Goal: Navigation & Orientation: Understand site structure

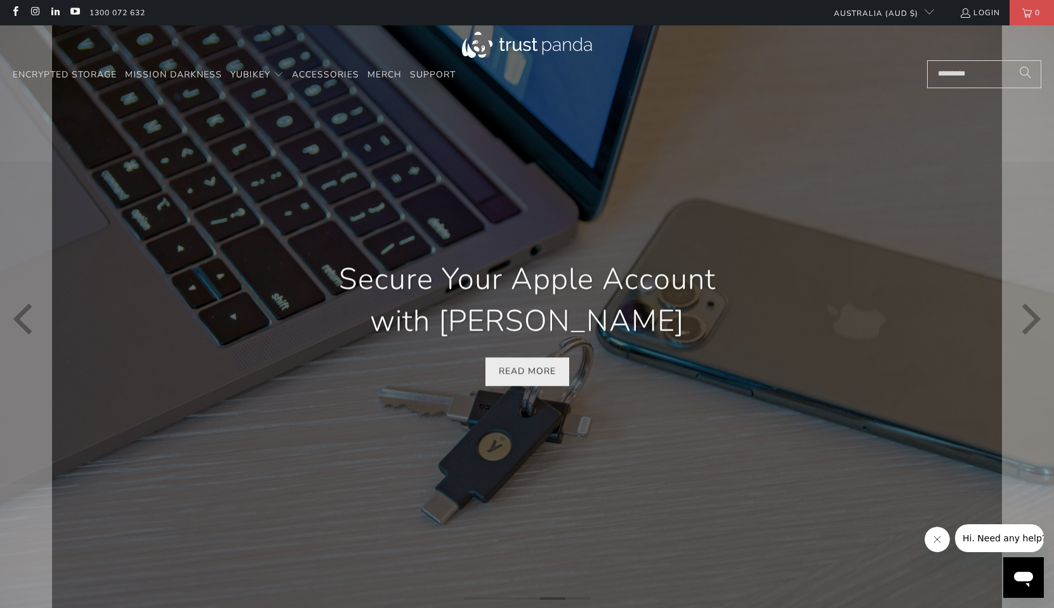
scroll to position [0, 1843]
click at [527, 375] on link "Read More" at bounding box center [527, 372] width 84 height 29
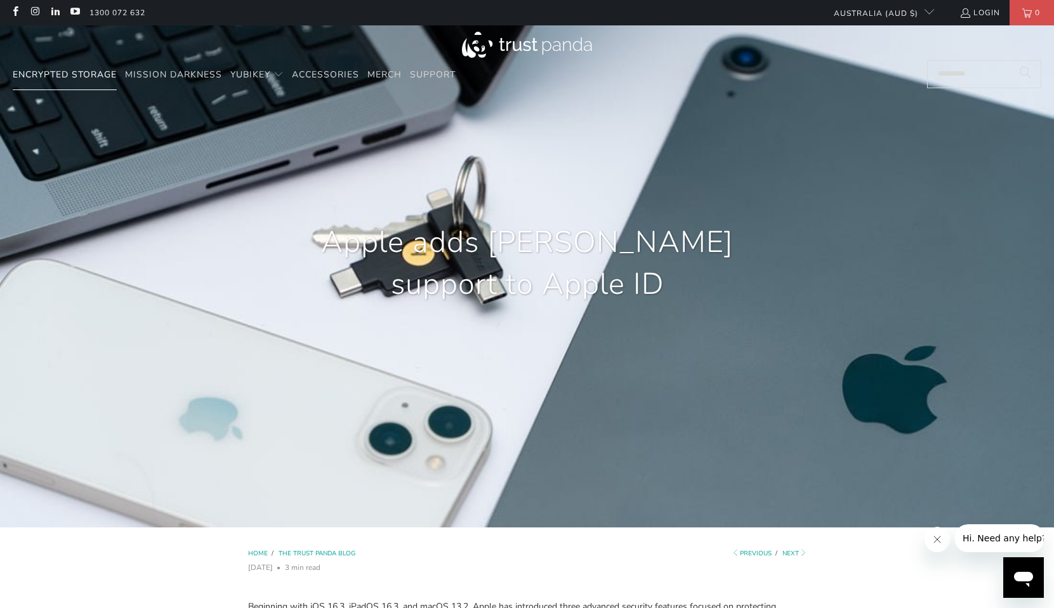
click at [68, 74] on span "Encrypted Storage" at bounding box center [65, 75] width 104 height 12
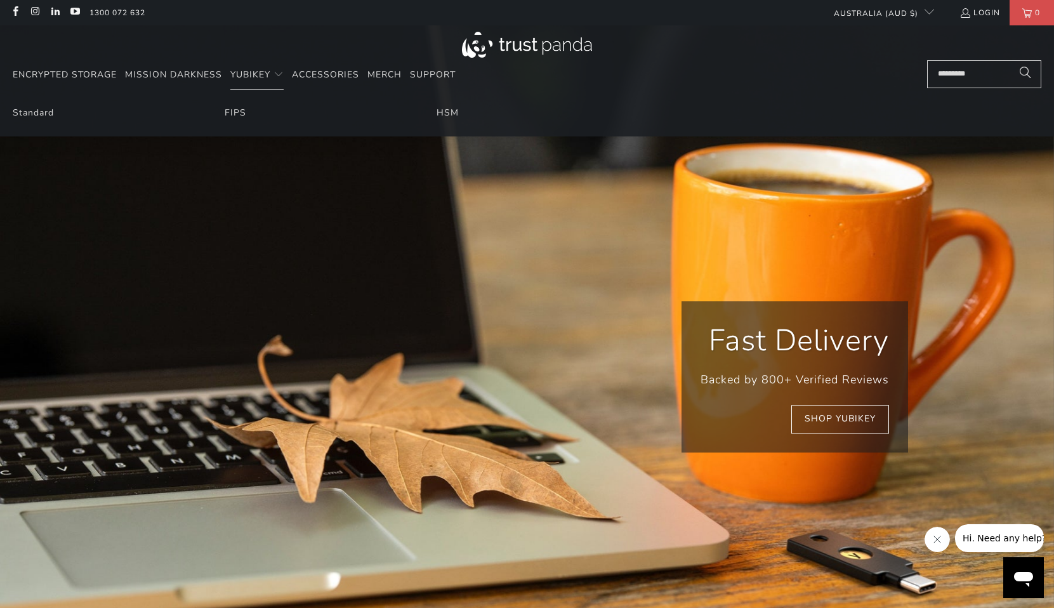
click at [46, 119] on li "Standard" at bounding box center [103, 113] width 180 height 14
click at [37, 115] on link "Standard" at bounding box center [33, 113] width 41 height 12
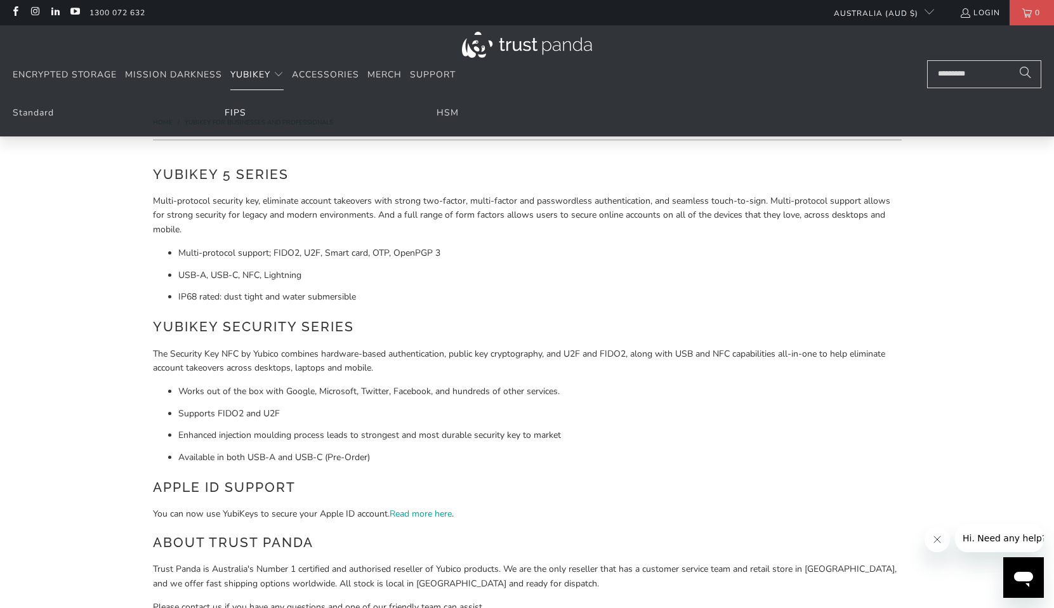
click at [235, 115] on link "FIPS" at bounding box center [236, 113] width 22 height 12
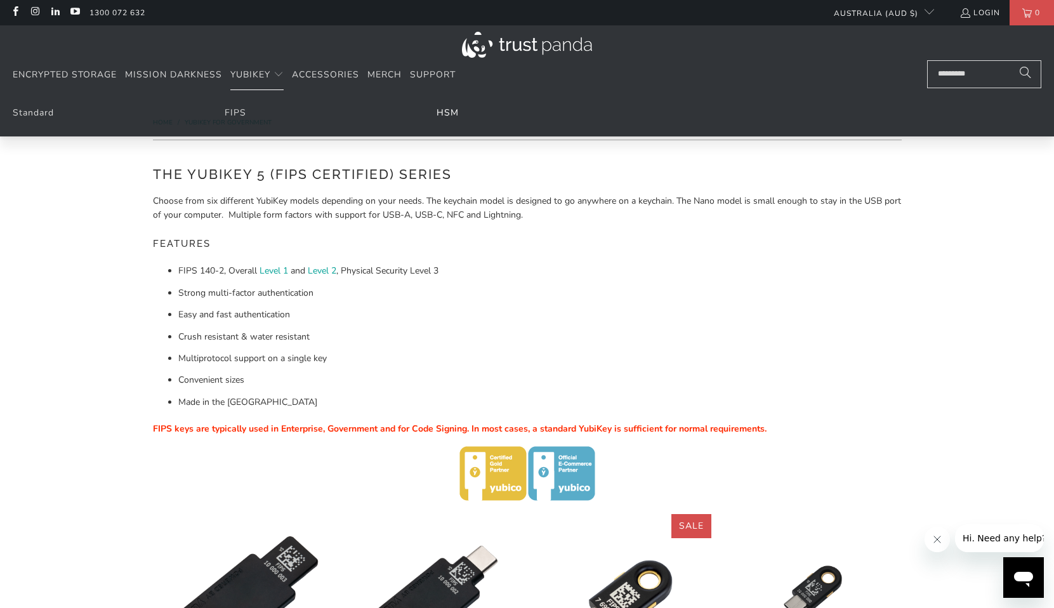
click at [448, 112] on link "HSM" at bounding box center [447, 113] width 22 height 12
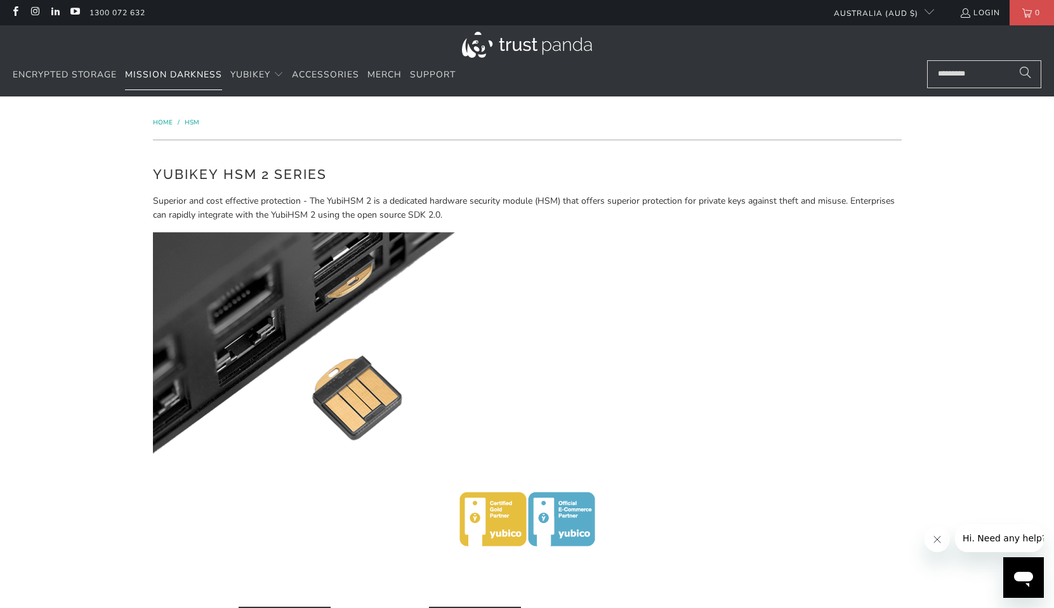
click at [178, 77] on span "Mission Darkness" at bounding box center [173, 75] width 97 height 12
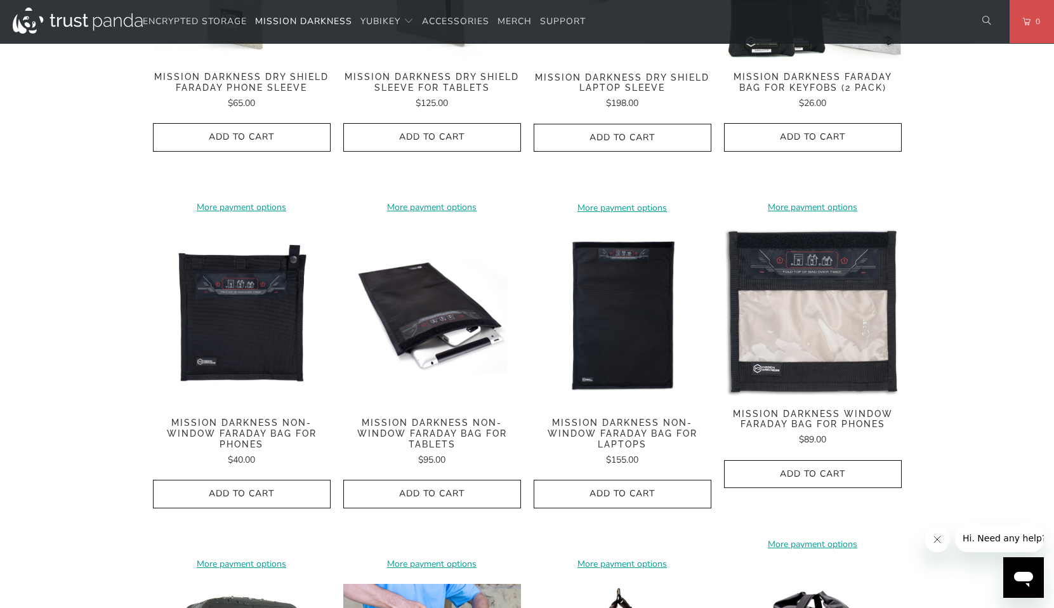
scroll to position [712, 0]
